Goal: Task Accomplishment & Management: Use online tool/utility

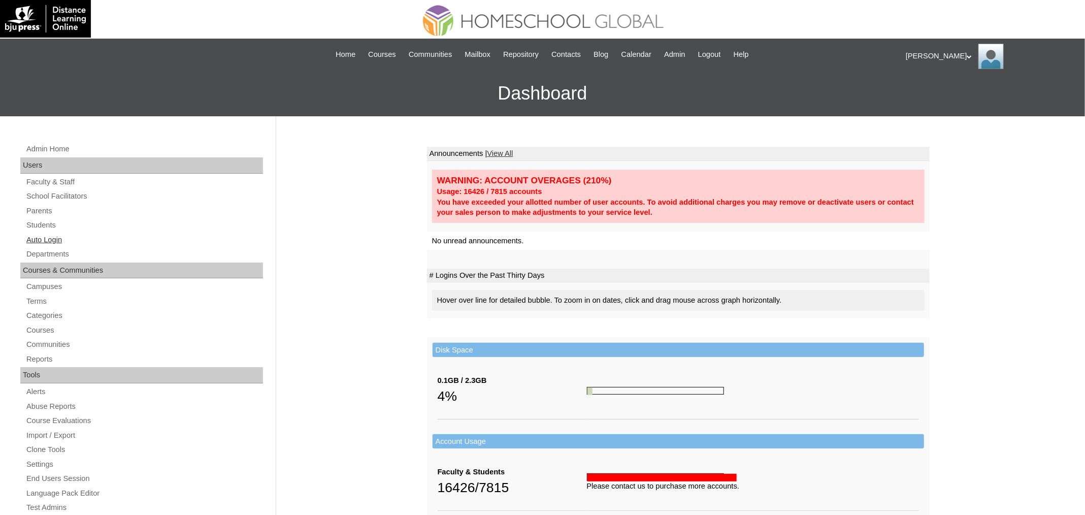
click at [46, 241] on link "Auto Login" at bounding box center [144, 240] width 238 height 13
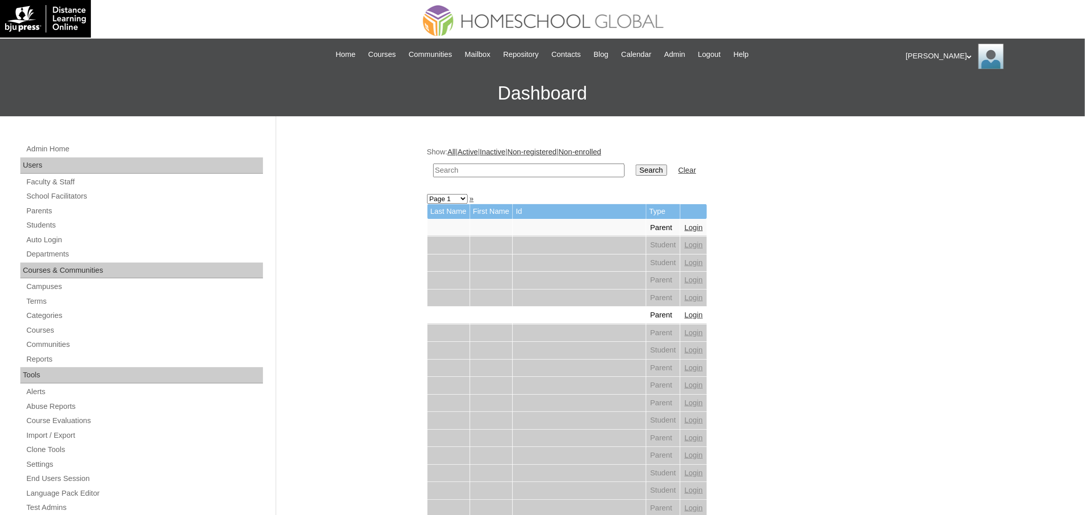
click at [521, 170] on input "text" at bounding box center [528, 171] width 191 height 14
paste input "Isabella Catherine"
type input "Isabella Catherine"
click at [651, 171] on input "Search" at bounding box center [651, 170] width 31 height 11
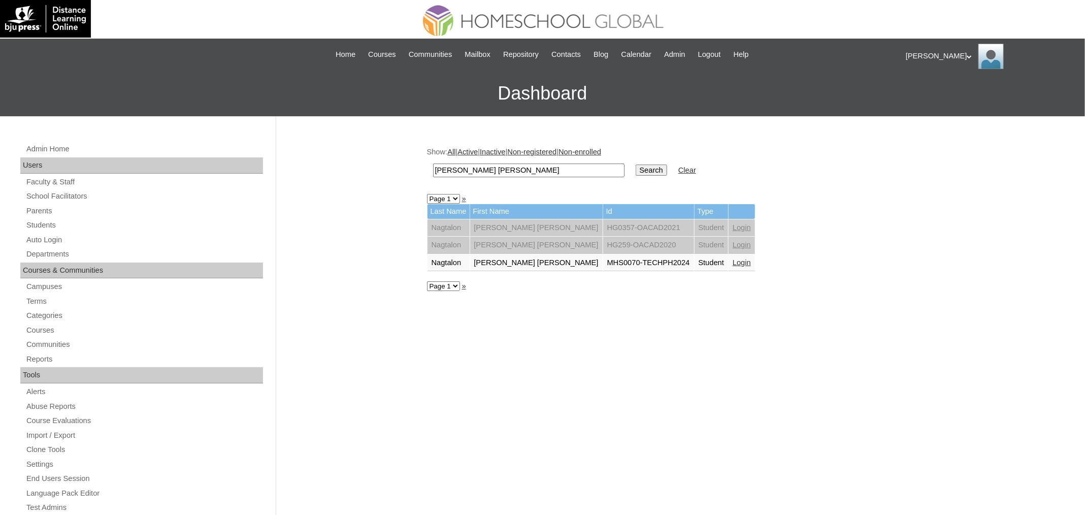
click at [733, 259] on link "Login" at bounding box center [742, 263] width 18 height 8
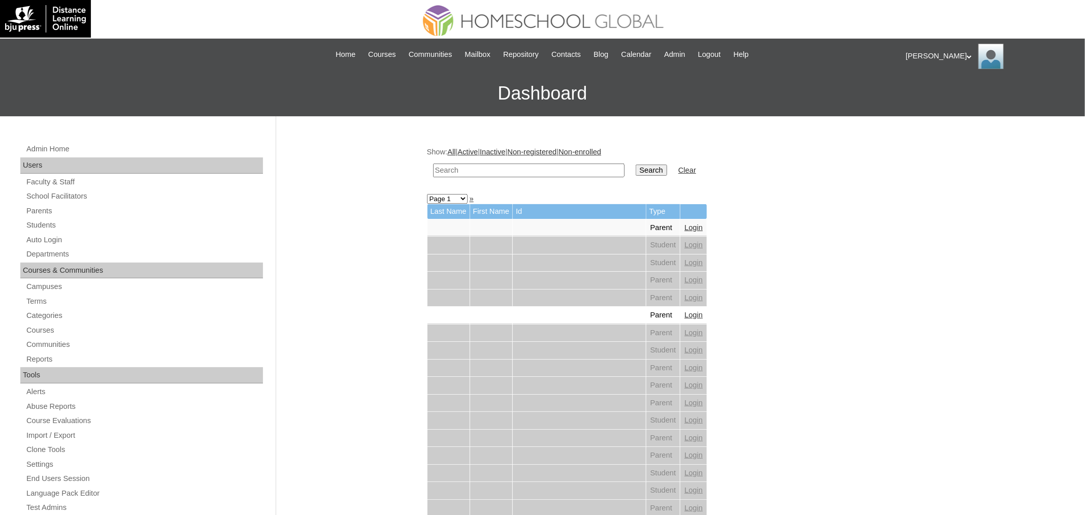
click at [511, 171] on input "text" at bounding box center [528, 171] width 191 height 14
paste input "Anlair Nicole"
type input "Anlair Nicole"
click at [646, 165] on input "Search" at bounding box center [651, 170] width 31 height 11
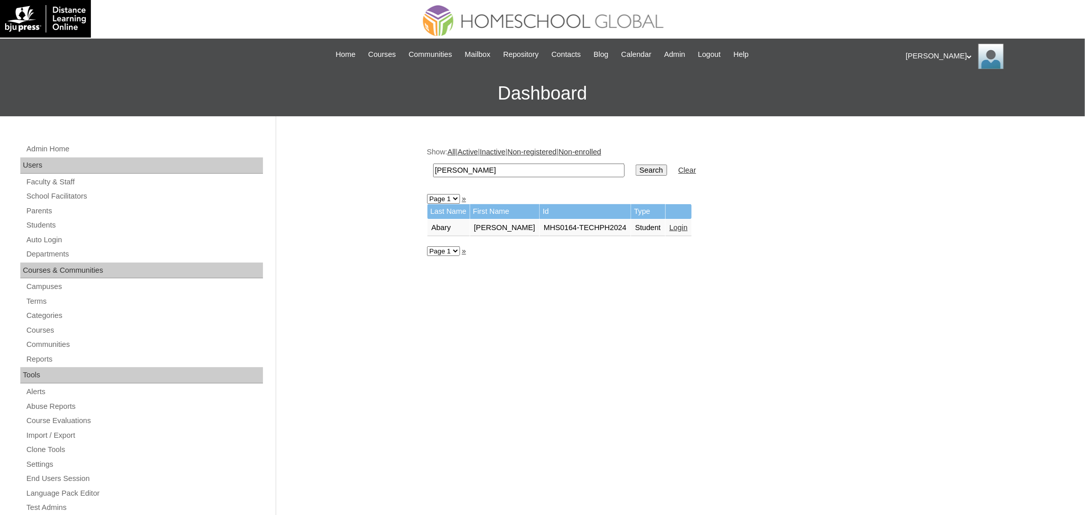
click at [679, 223] on link "Login" at bounding box center [679, 227] width 18 height 8
